Goal: Check status

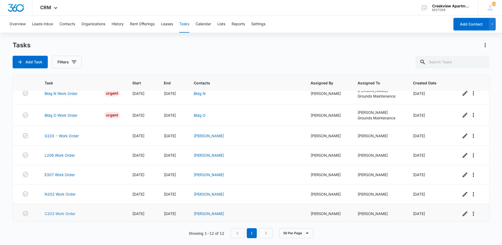
scroll to position [110, 0]
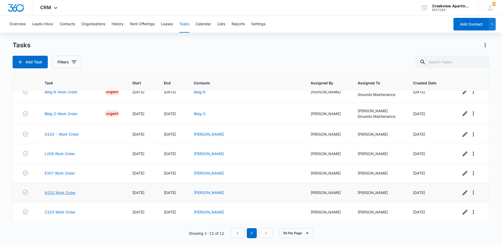
click at [70, 193] on link "N202 Work Order" at bounding box center [60, 193] width 31 height 6
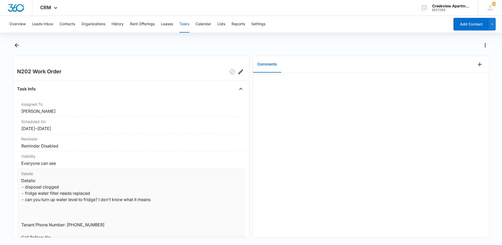
scroll to position [52, 0]
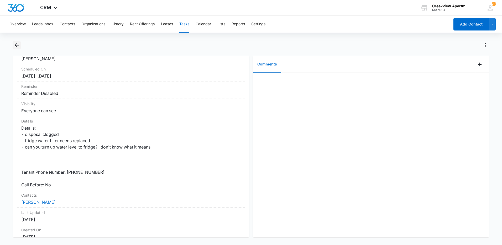
click at [18, 49] on button "Back" at bounding box center [17, 45] width 8 height 8
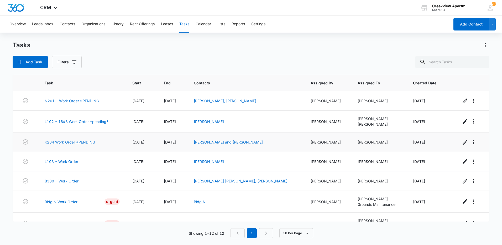
click at [59, 140] on link "K204 Work Order *PENDING" at bounding box center [70, 142] width 50 height 6
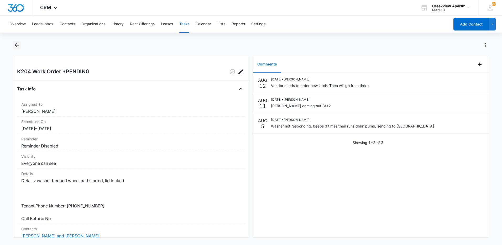
click at [19, 45] on icon "Back" at bounding box center [17, 45] width 4 height 4
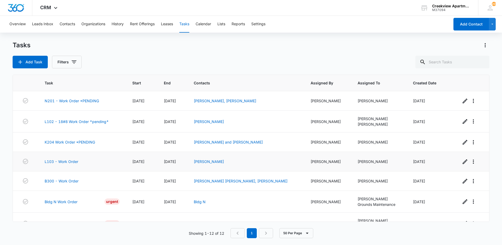
scroll to position [110, 0]
